Goal: Find specific page/section: Find specific page/section

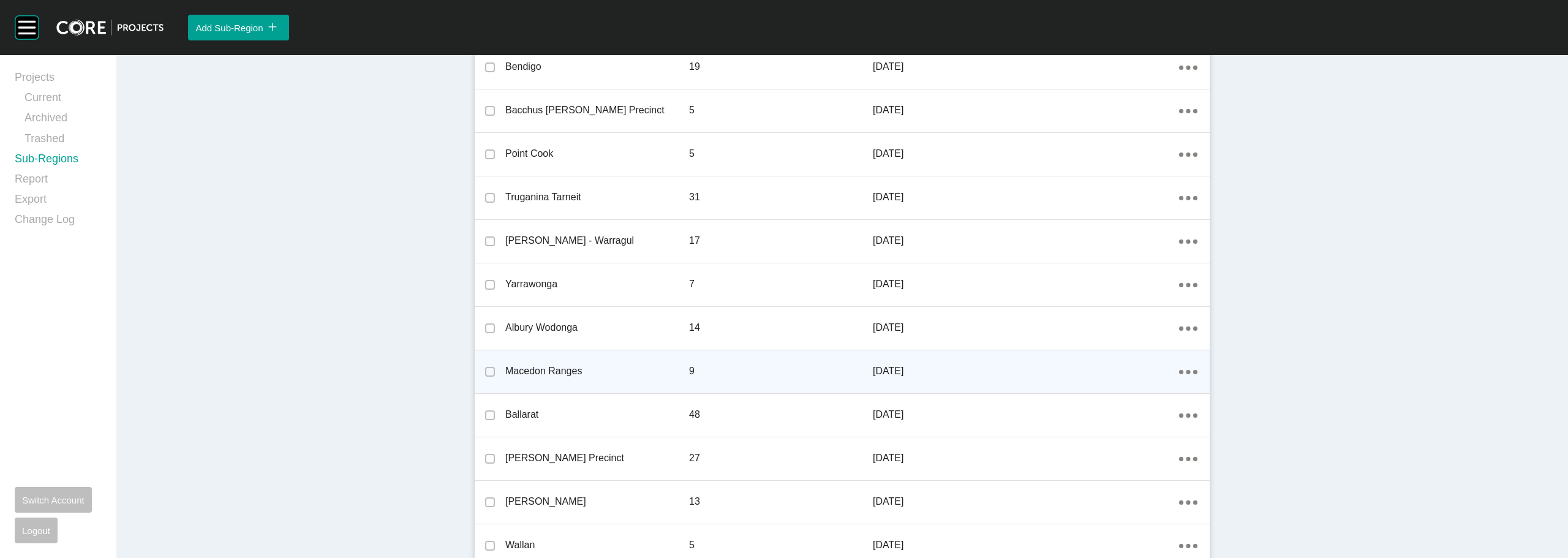
scroll to position [1358, 0]
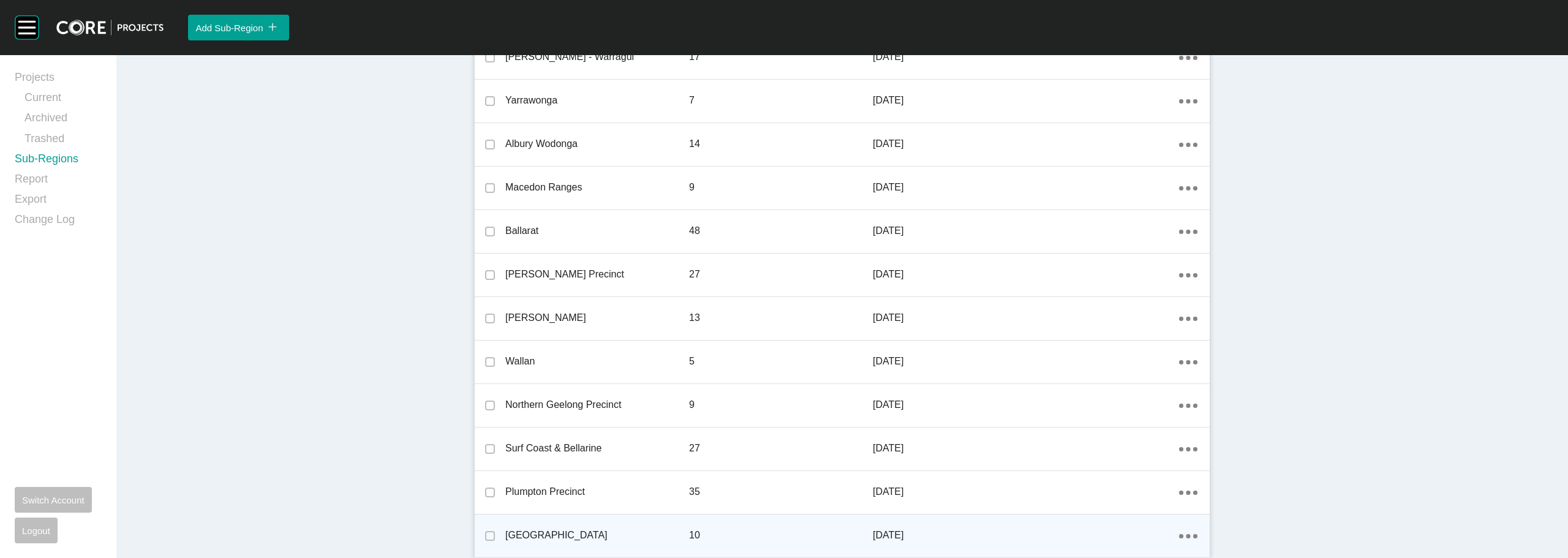
click at [519, 537] on p "[GEOGRAPHIC_DATA]" at bounding box center [597, 535] width 184 height 14
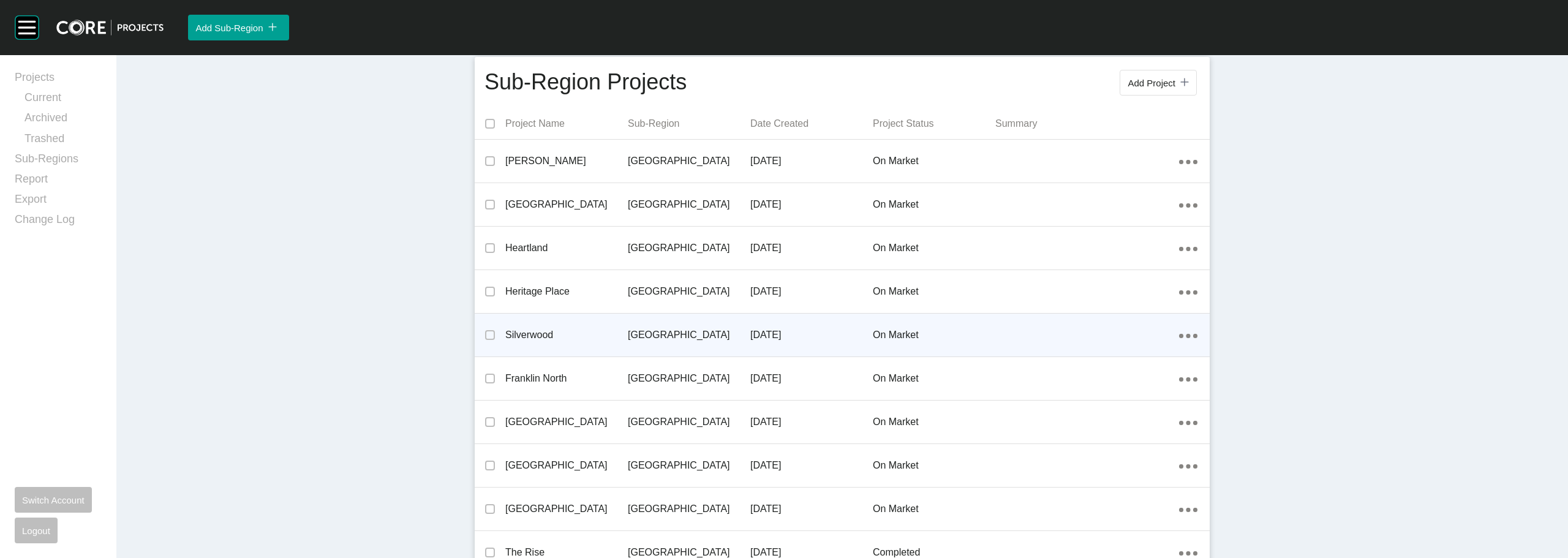
scroll to position [48, 0]
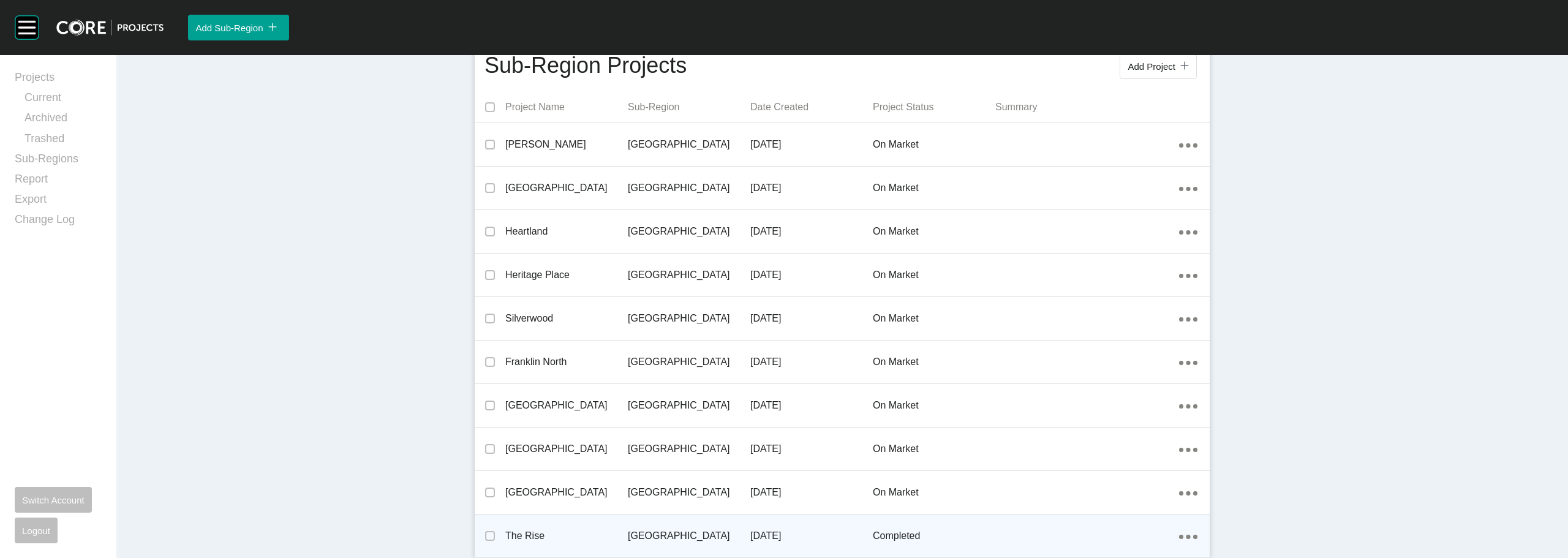
click at [761, 536] on p "[DATE]" at bounding box center [812, 536] width 123 height 14
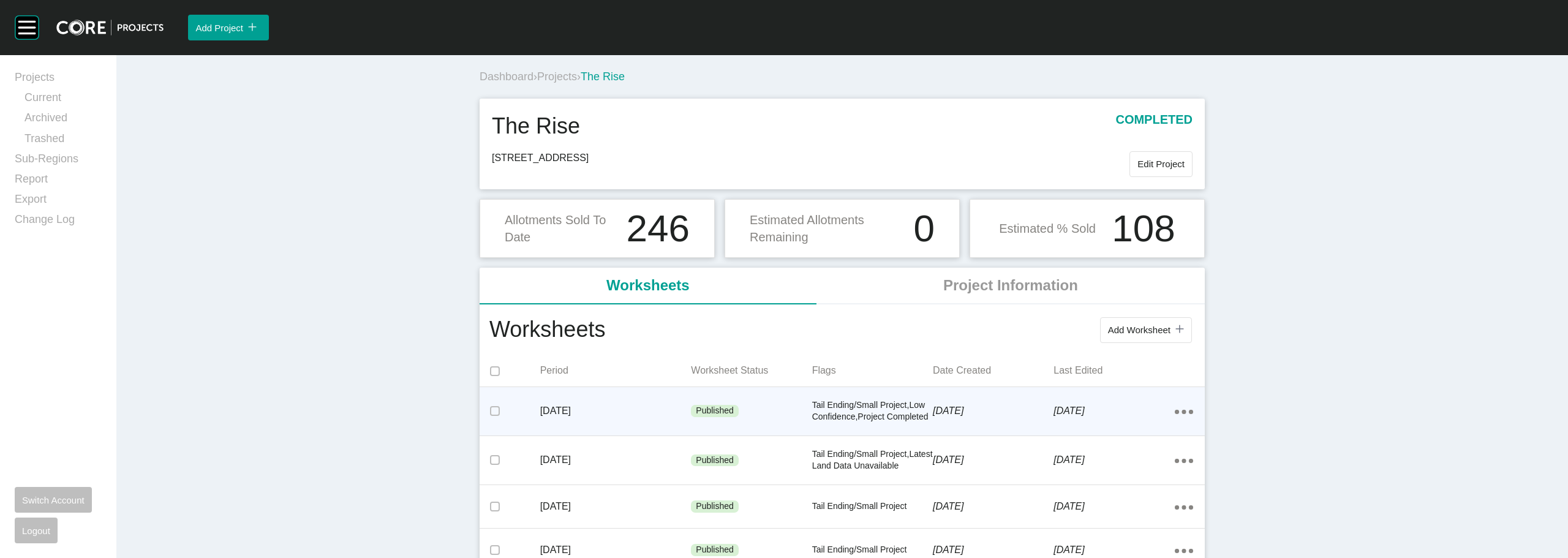
click at [864, 410] on p "Tail Ending/Small Project,Low Confidence,Project Completed" at bounding box center [872, 411] width 121 height 24
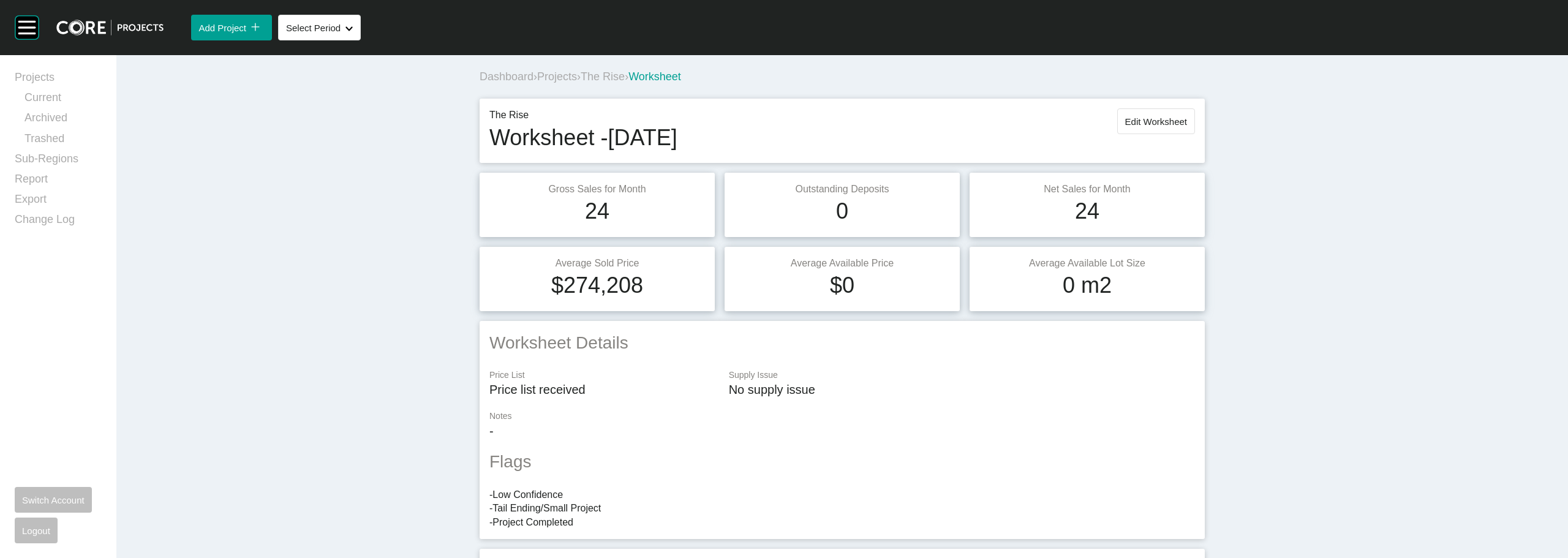
click at [605, 82] on span "The Rise" at bounding box center [603, 76] width 44 height 12
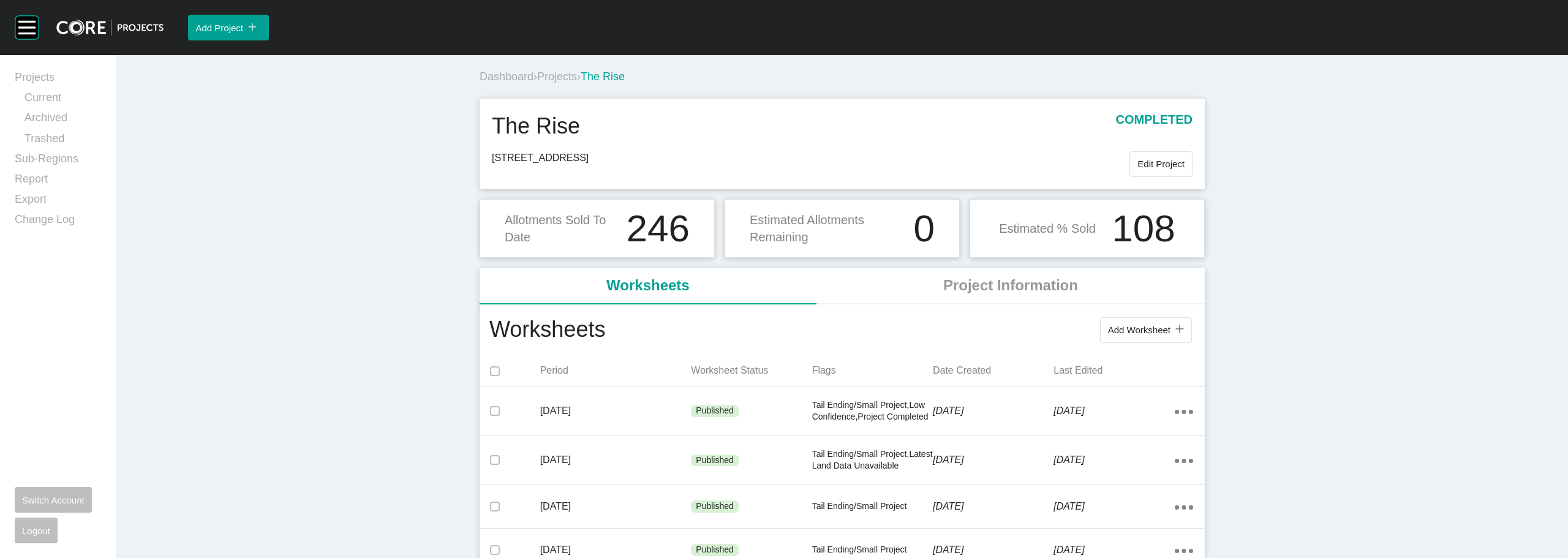
click at [565, 79] on span "Projects" at bounding box center [556, 76] width 40 height 12
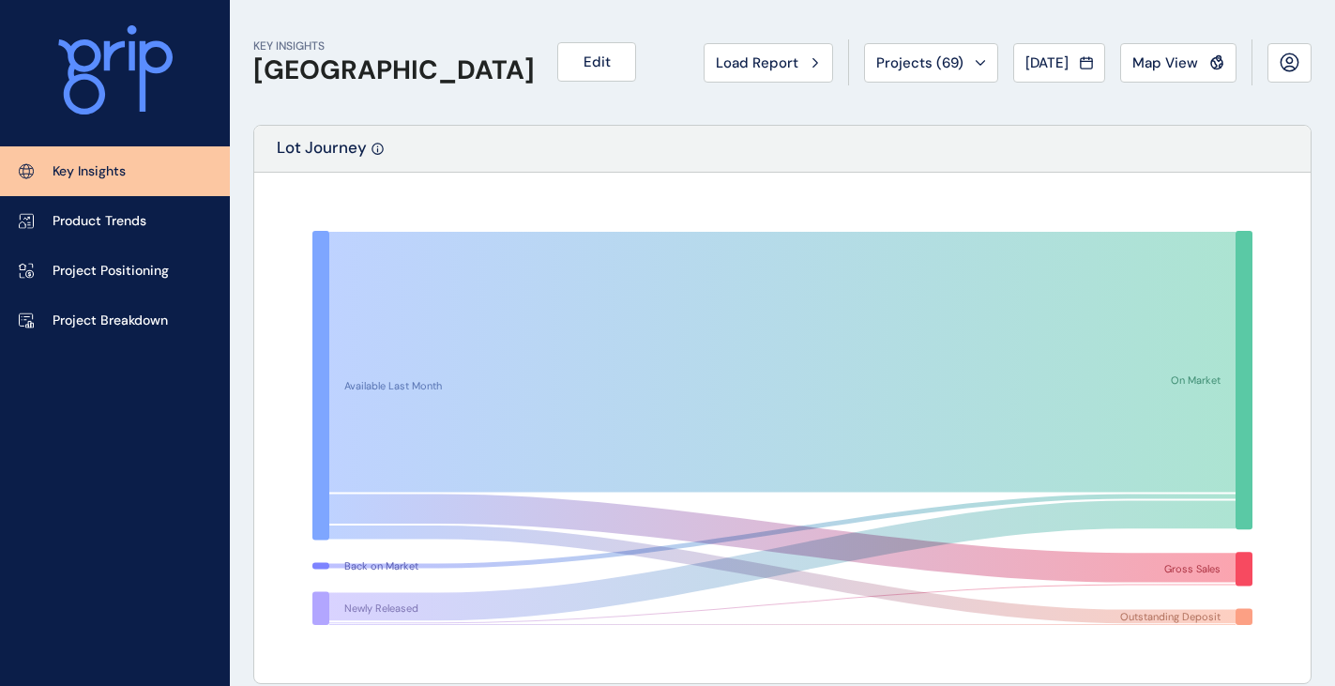
click at [716, 68] on span "Load Report" at bounding box center [757, 62] width 83 height 19
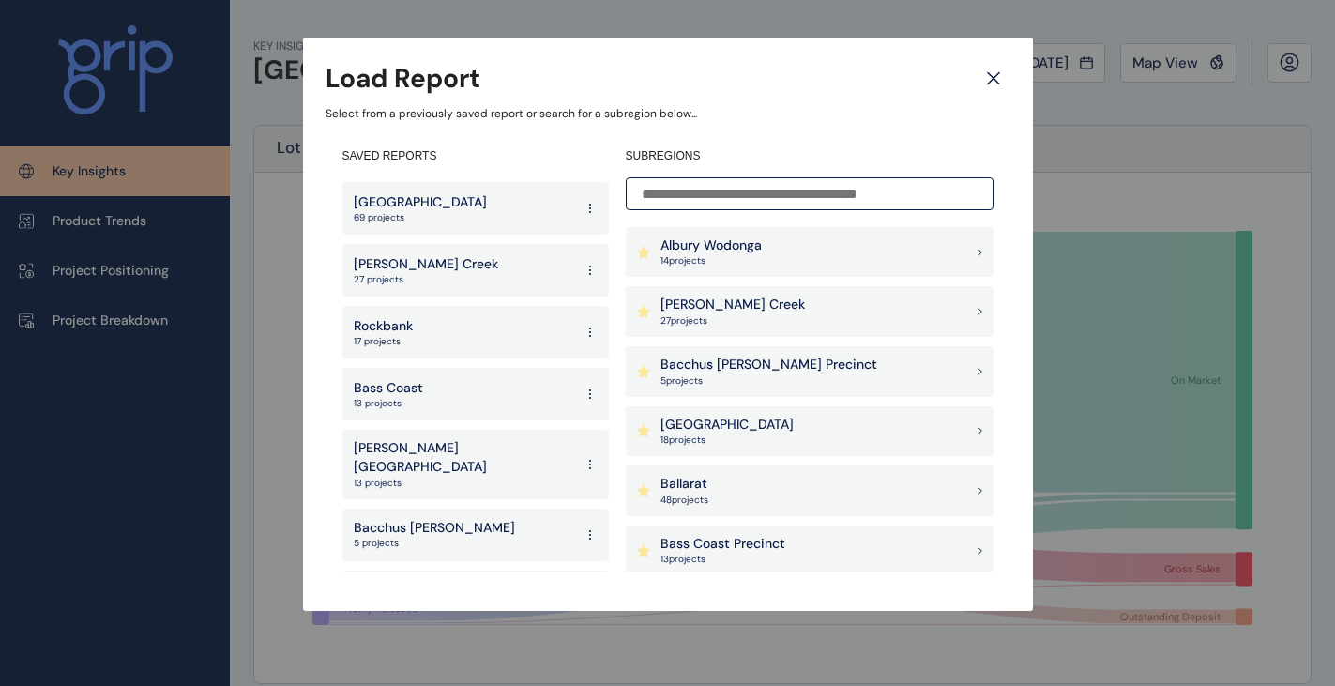
scroll to position [3636, 0]
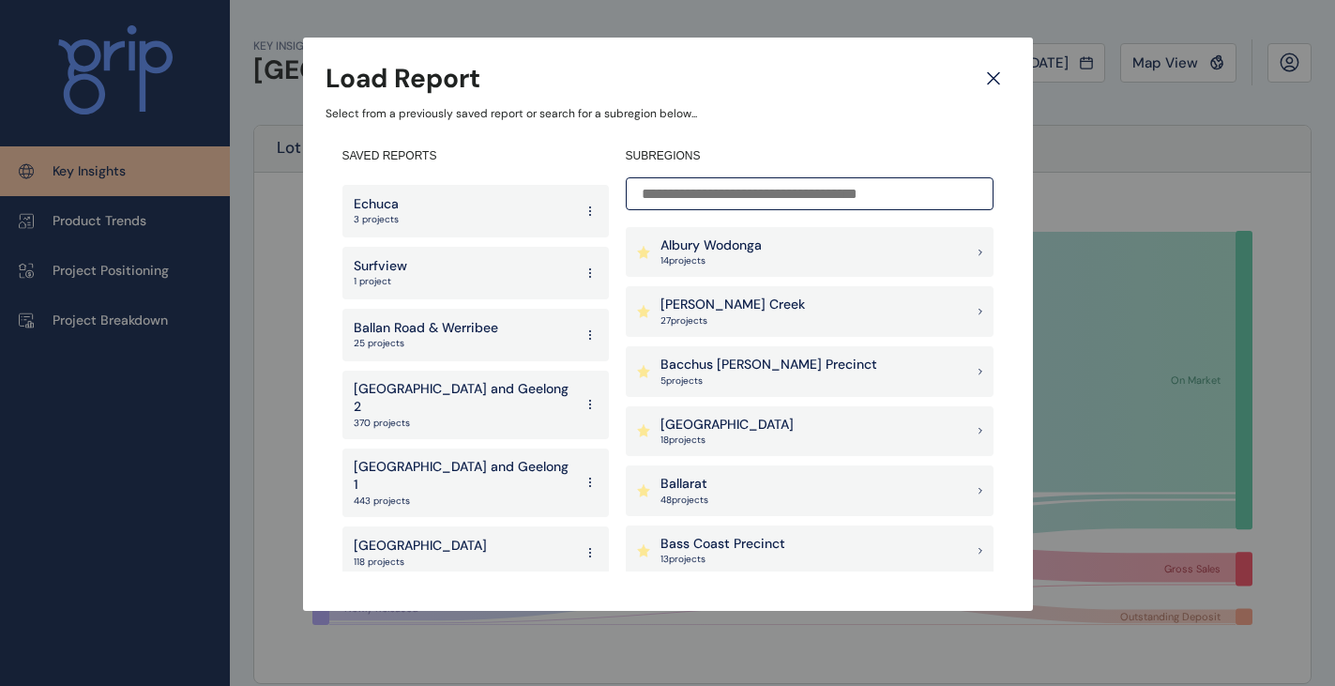
click at [415, 536] on p "North Region" at bounding box center [420, 545] width 133 height 19
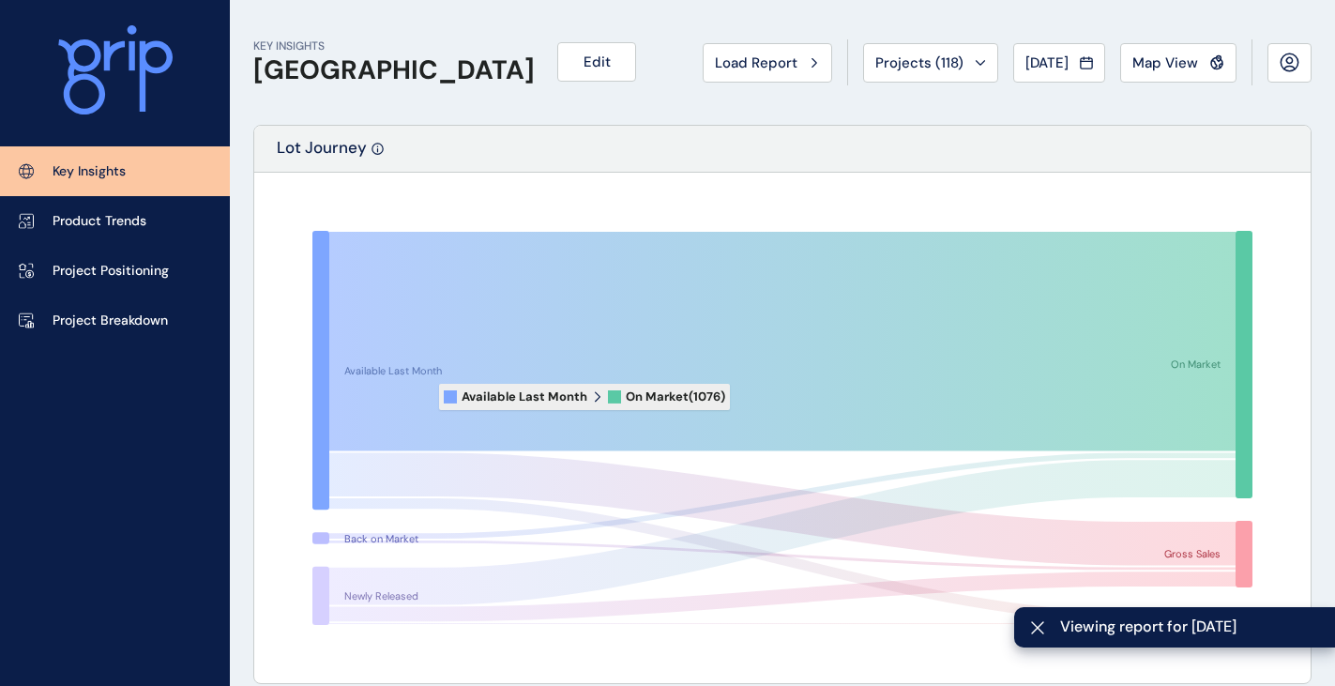
click at [466, 331] on icon at bounding box center [782, 341] width 906 height 219
click at [479, 334] on icon at bounding box center [782, 341] width 906 height 219
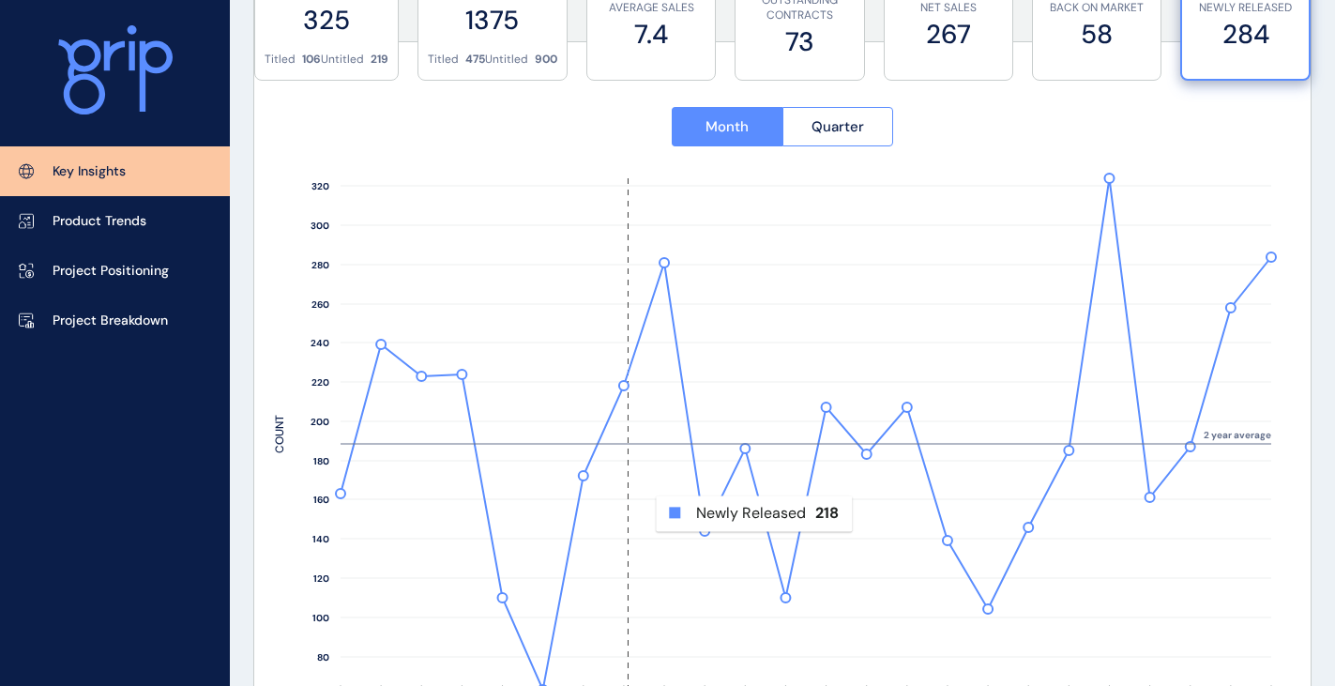
scroll to position [656, 0]
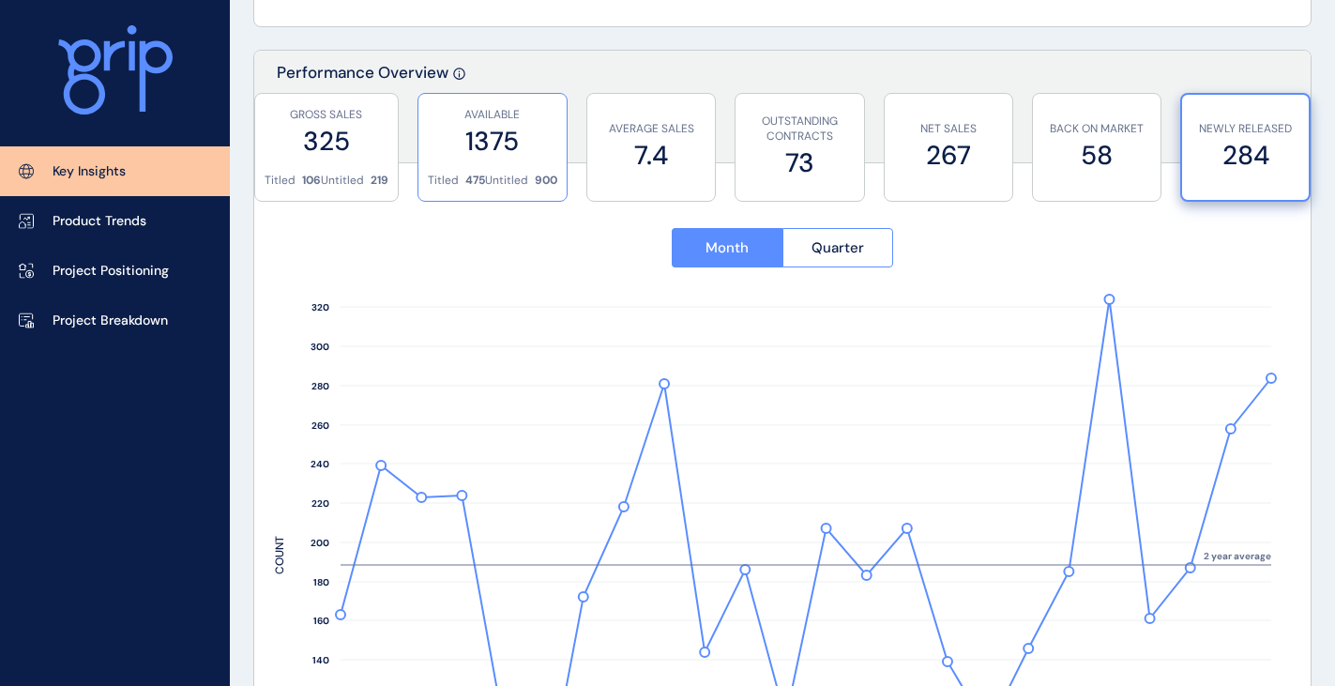
click at [487, 179] on p "Untitled" at bounding box center [506, 181] width 43 height 16
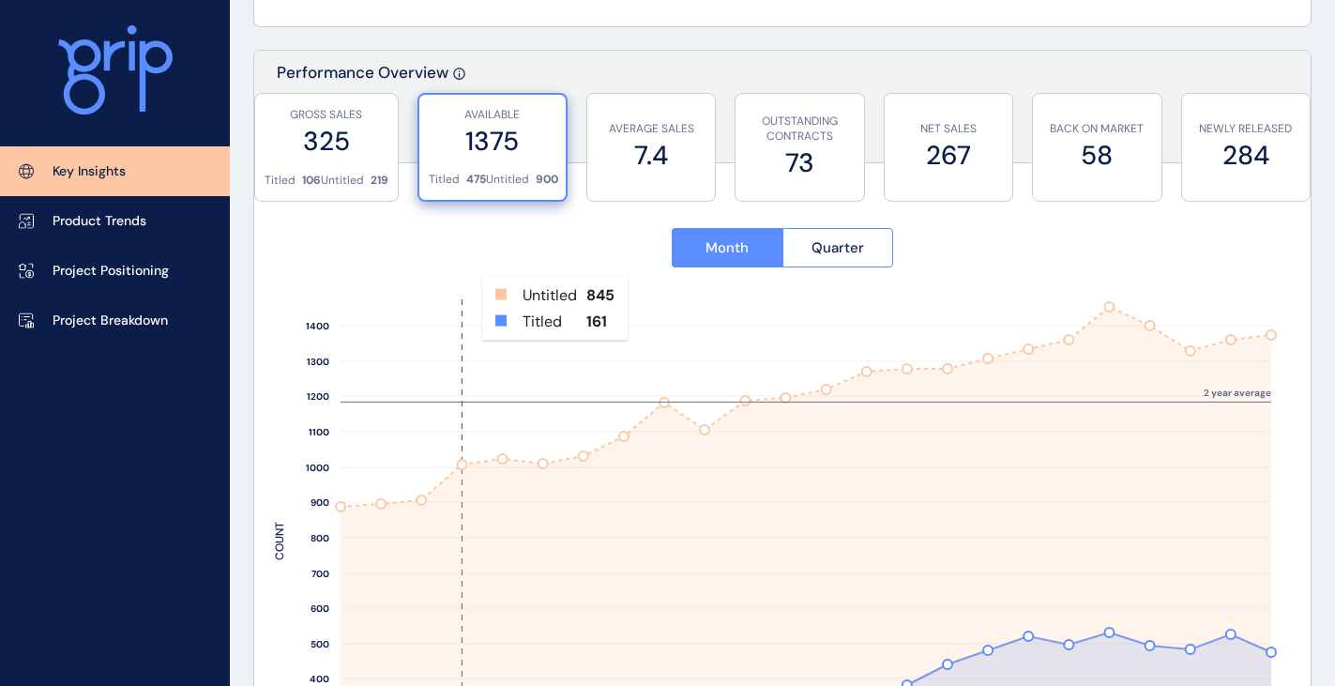
scroll to position [938, 0]
